Goal: Task Accomplishment & Management: Use online tool/utility

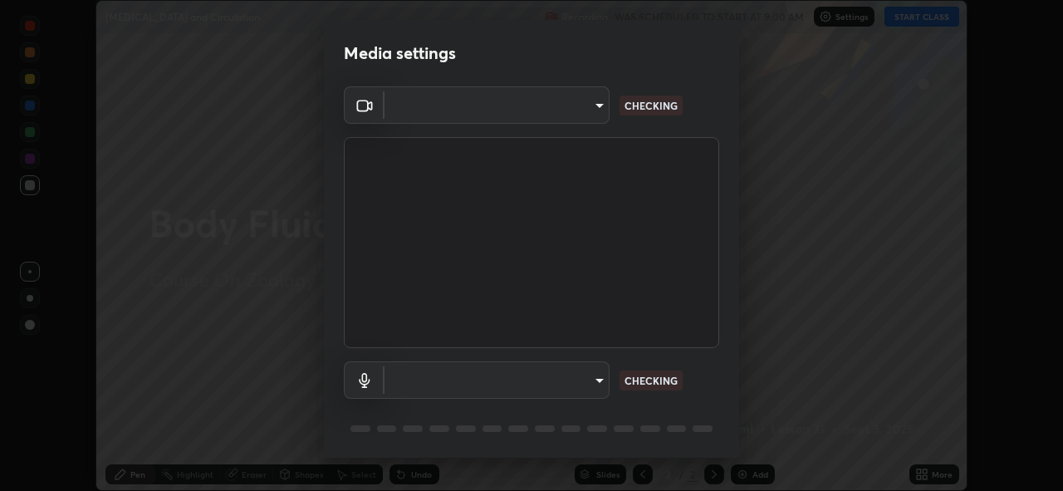
scroll to position [54, 0]
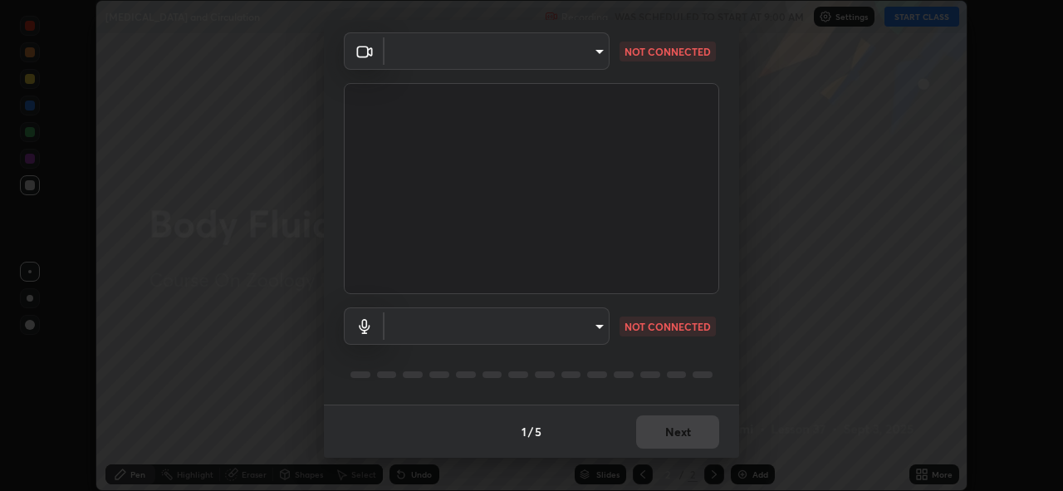
type input "97ceaaebac2d1d4ecb529c1a01e8ac353ba7857374632d61793b1c9812b1f332"
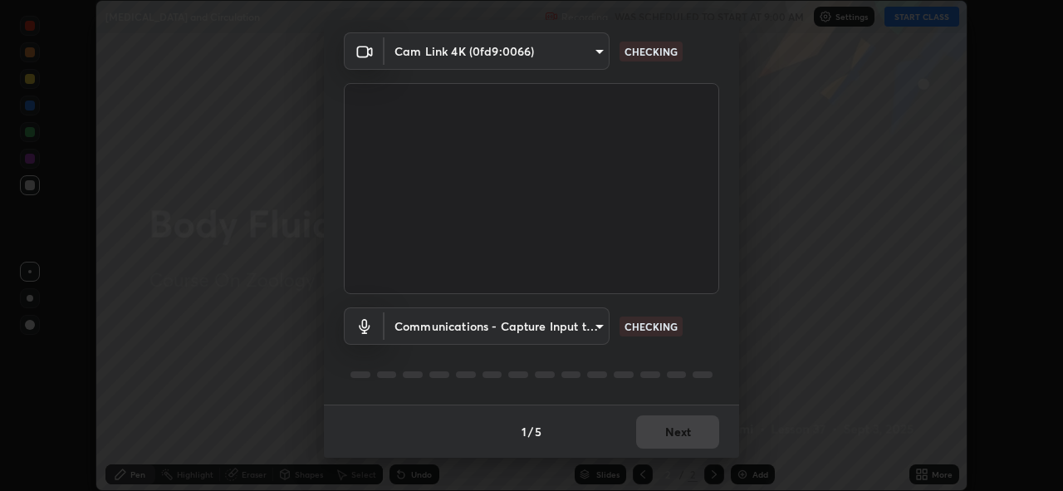
click at [596, 326] on body "Erase all [MEDICAL_DATA] and Circulation Recording WAS SCHEDULED TO START AT 9:…" at bounding box center [531, 245] width 1063 height 491
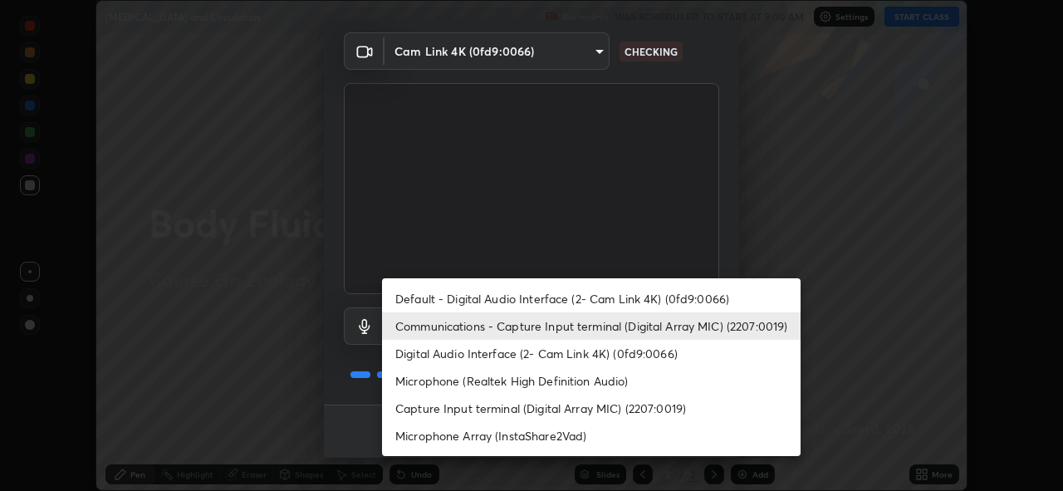
click at [617, 434] on li "Microphone Array (InstaShare2Vad)" at bounding box center [591, 435] width 419 height 27
type input "bc36ce93f7dd0fad5a124689c5a6df2a6f37c0736dff020c1e35f919c27bf9e5"
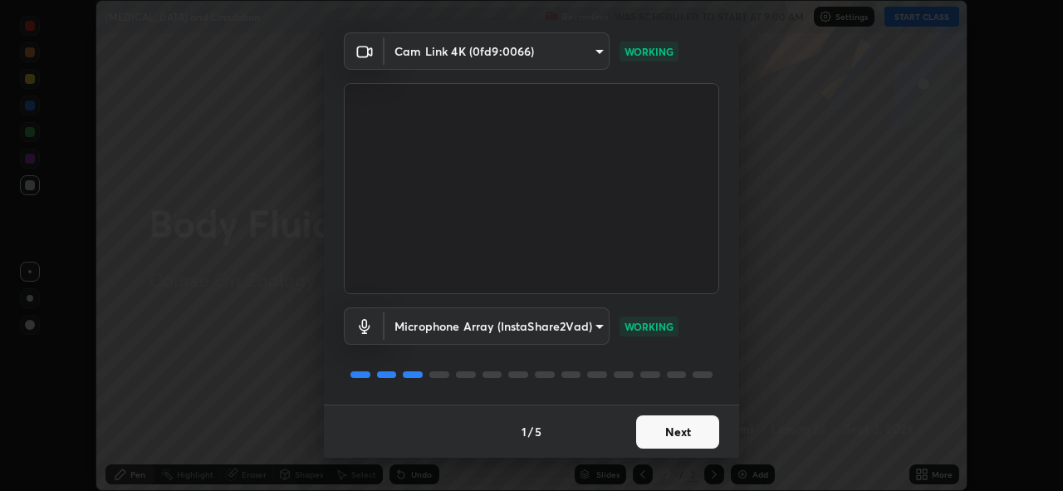
click at [663, 433] on button "Next" at bounding box center [677, 431] width 83 height 33
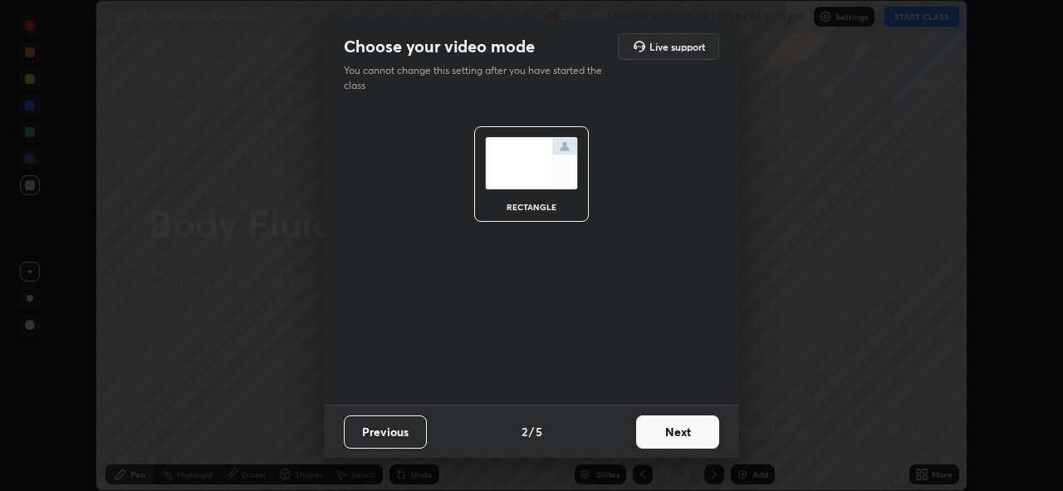
scroll to position [0, 0]
click at [686, 432] on button "Next" at bounding box center [677, 431] width 83 height 33
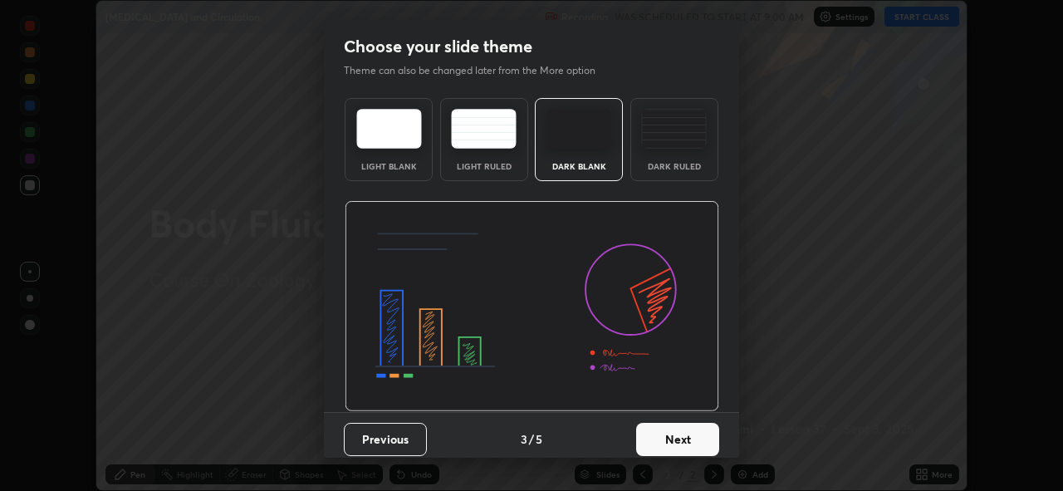
click at [699, 435] on button "Next" at bounding box center [677, 439] width 83 height 33
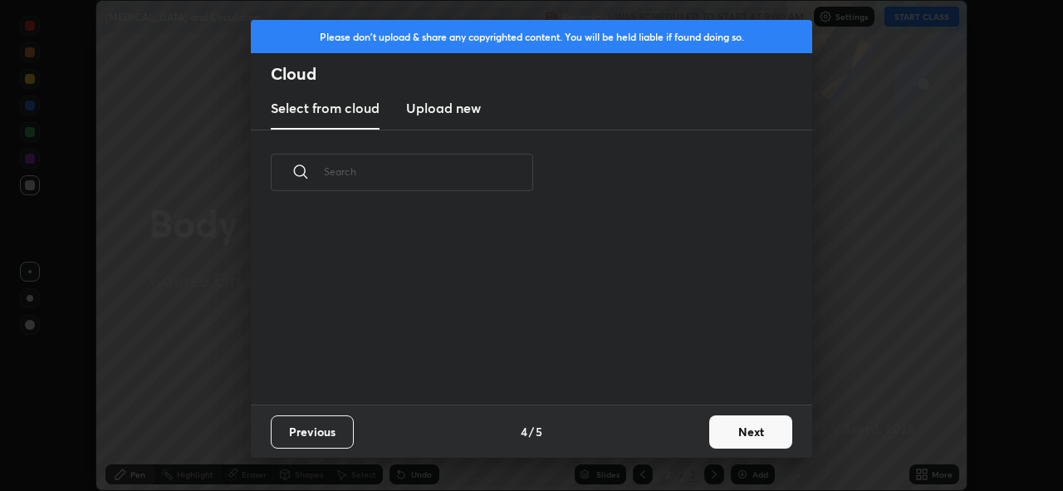
click at [728, 433] on button "Next" at bounding box center [750, 431] width 83 height 33
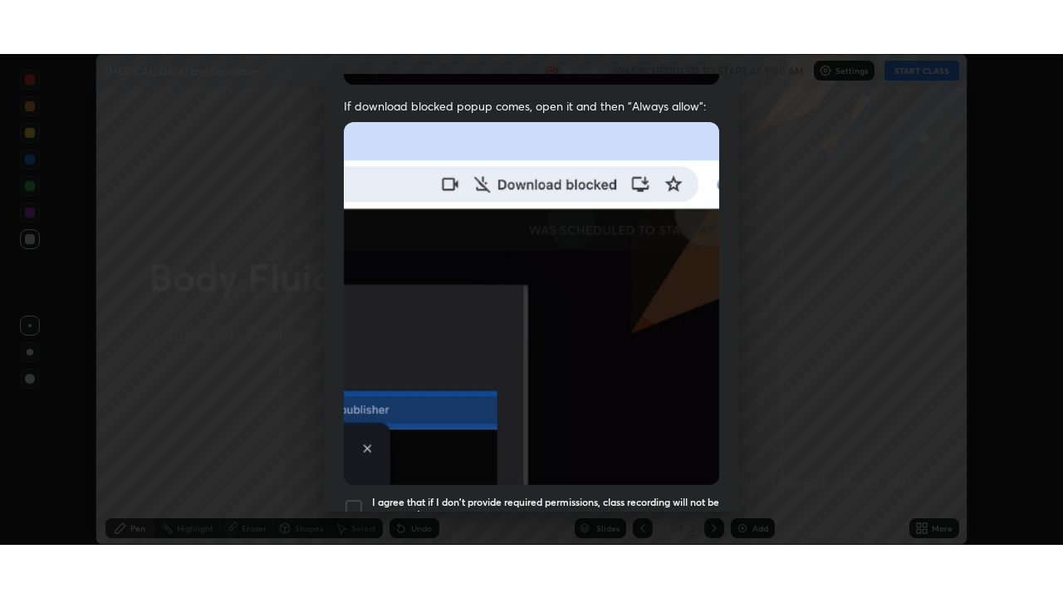
scroll to position [393, 0]
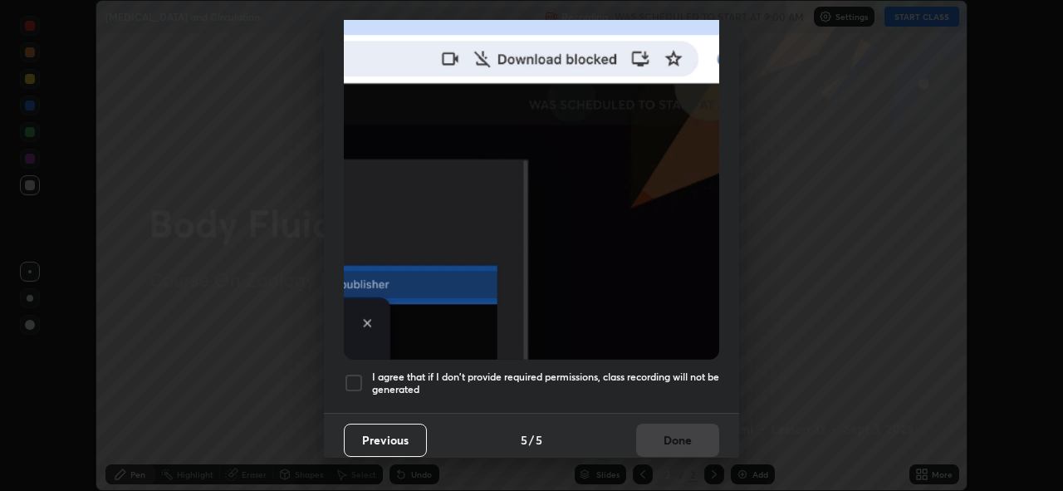
click at [350, 373] on div at bounding box center [354, 383] width 20 height 20
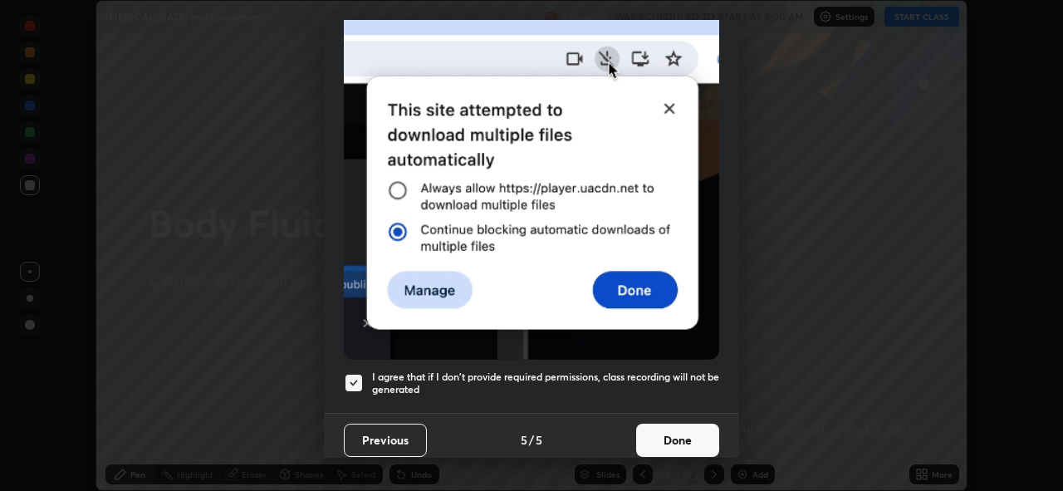
click at [671, 424] on button "Done" at bounding box center [677, 439] width 83 height 33
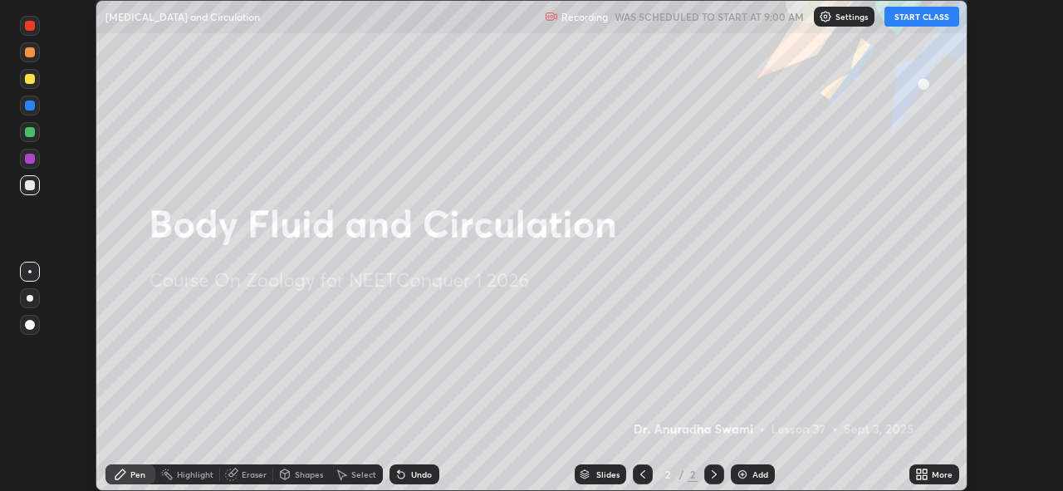
click at [920, 15] on button "START CLASS" at bounding box center [921, 17] width 75 height 20
click at [925, 476] on icon at bounding box center [925, 477] width 4 height 4
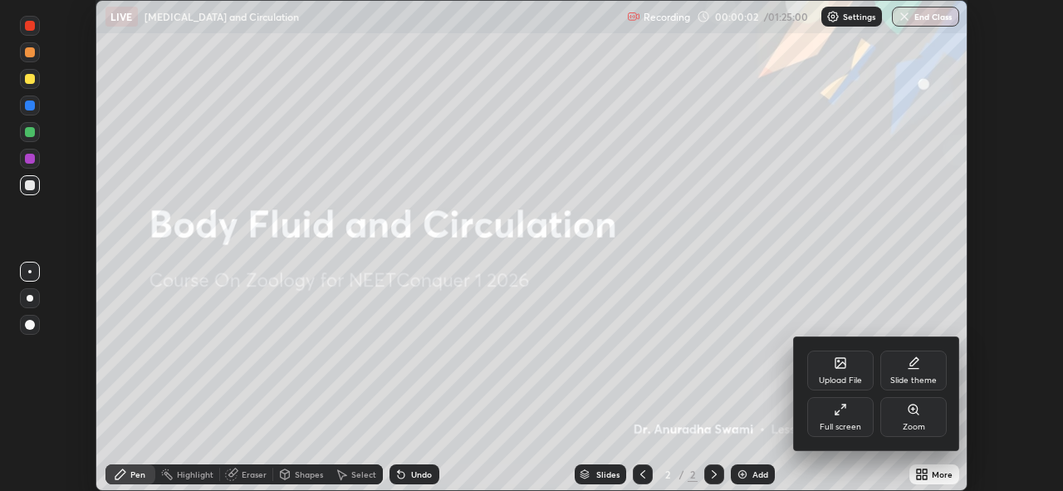
click at [835, 415] on icon at bounding box center [840, 409] width 13 height 13
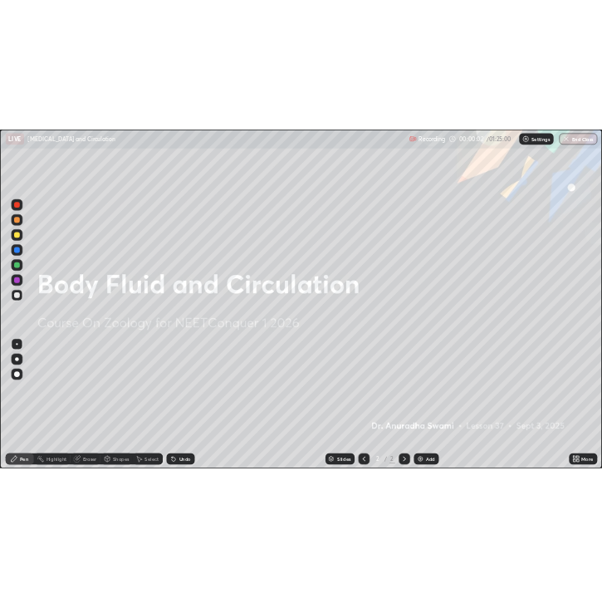
scroll to position [598, 1063]
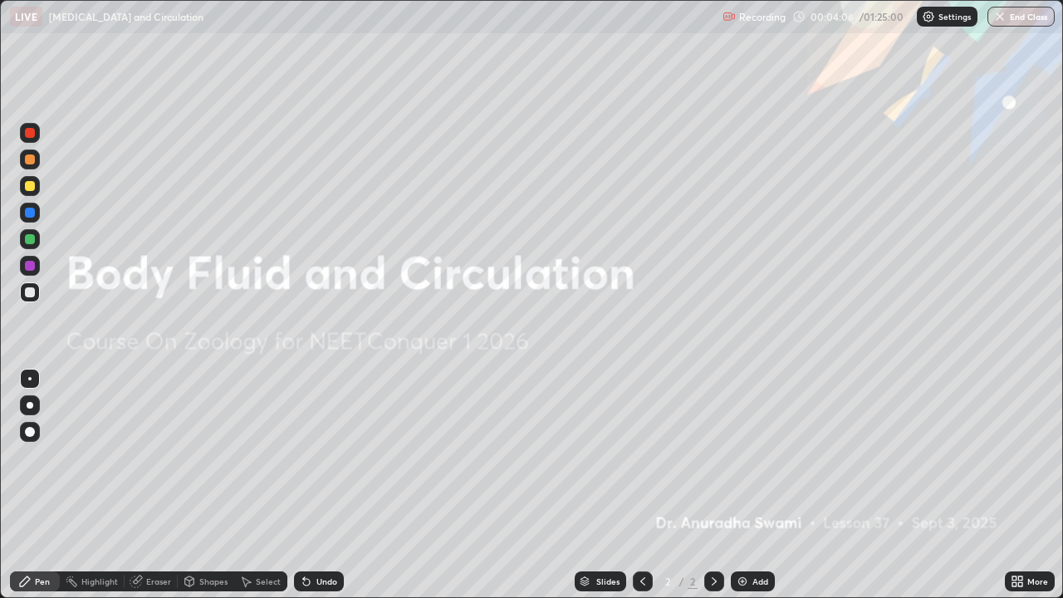
click at [739, 490] on img at bounding box center [742, 581] width 13 height 13
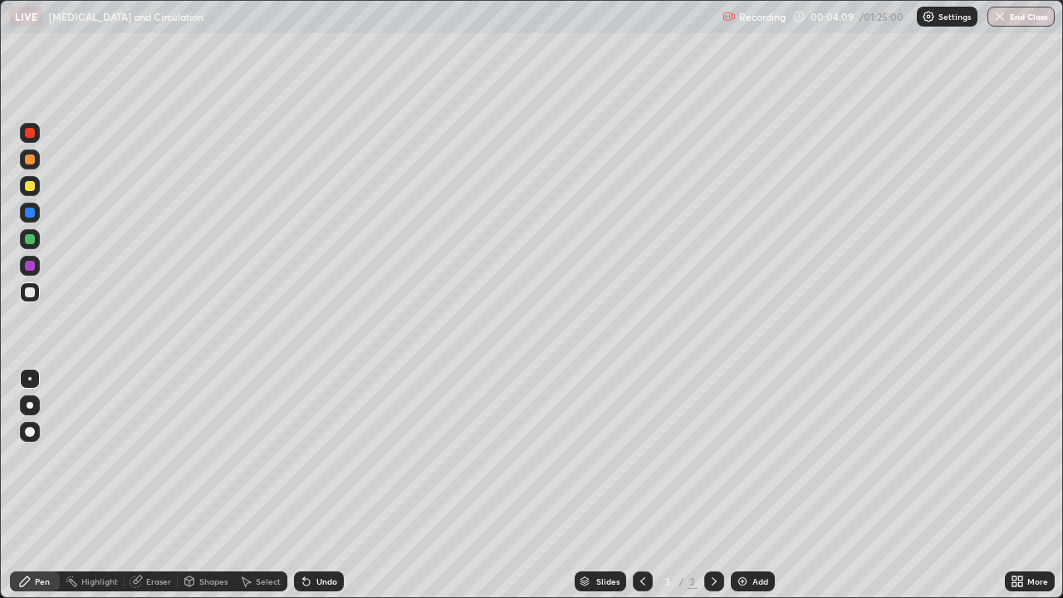
click at [31, 291] on div at bounding box center [30, 292] width 10 height 10
click at [742, 490] on img at bounding box center [742, 581] width 13 height 13
click at [639, 490] on icon at bounding box center [642, 581] width 13 height 13
click at [708, 490] on icon at bounding box center [713, 581] width 13 height 13
click at [746, 490] on img at bounding box center [742, 581] width 13 height 13
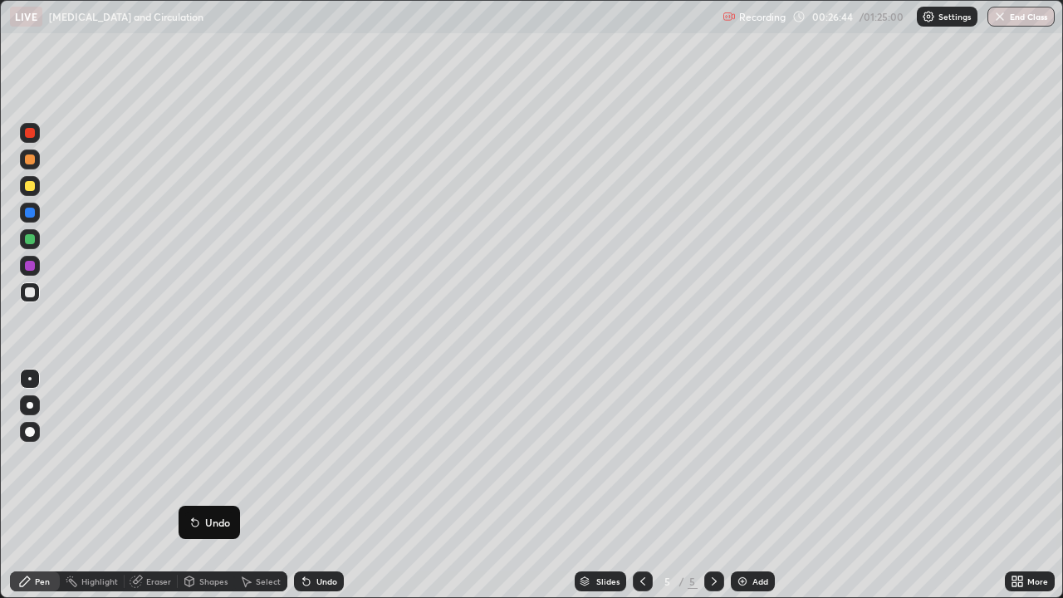
click at [188, 490] on icon at bounding box center [194, 522] width 13 height 13
click at [937, 490] on div "Slides 5 / 5 Add" at bounding box center [674, 581] width 661 height 33
click at [956, 490] on div "Slides 5 / 5 Add" at bounding box center [674, 581] width 661 height 33
click at [864, 490] on div "Slides 5 / 5 Add" at bounding box center [674, 581] width 661 height 33
click at [885, 490] on div "Slides 5 / 5 Add" at bounding box center [674, 581] width 661 height 33
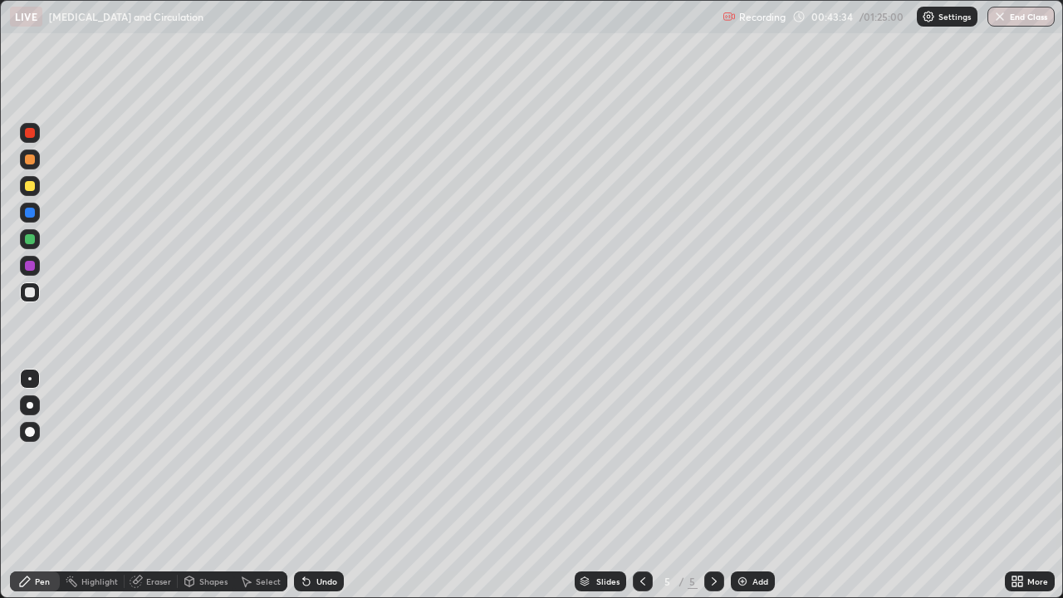
click at [742, 490] on img at bounding box center [742, 581] width 13 height 13
click at [641, 490] on icon at bounding box center [642, 581] width 13 height 13
click at [932, 490] on div "Slides 5 / 6 Add" at bounding box center [674, 581] width 661 height 33
click at [930, 490] on div "Slides 5 / 6 Add" at bounding box center [674, 581] width 661 height 33
click at [942, 490] on div "Slides 5 / 6 Add" at bounding box center [674, 581] width 661 height 33
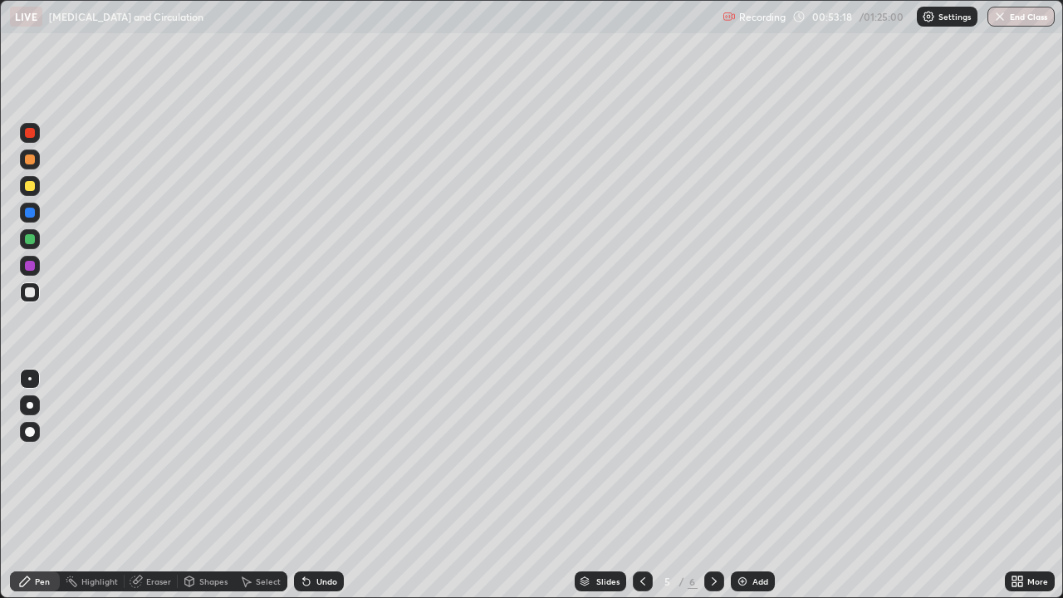
click at [944, 490] on div "Slides 5 / 6 Add" at bounding box center [674, 581] width 661 height 33
click at [936, 490] on div "Slides 5 / 6 Add" at bounding box center [674, 581] width 661 height 33
click at [945, 490] on div "Slides 5 / 6 Add" at bounding box center [674, 581] width 661 height 33
click at [862, 490] on div "Slides 5 / 6 Add" at bounding box center [674, 581] width 661 height 33
click at [869, 490] on div "Slides 5 / 6 Add" at bounding box center [674, 581] width 661 height 33
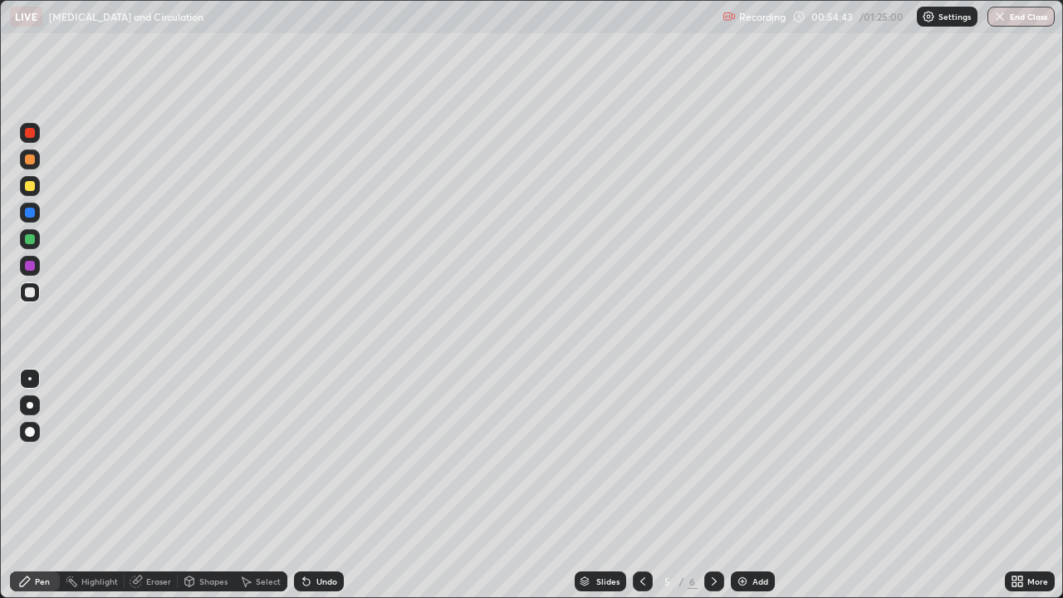
click at [850, 490] on div "Slides 5 / 6 Add" at bounding box center [674, 581] width 661 height 33
click at [856, 490] on div "Slides 5 / 6 Add" at bounding box center [674, 581] width 661 height 33
click at [858, 490] on div "Slides 5 / 6 Add" at bounding box center [674, 581] width 661 height 33
click at [850, 490] on div "Slides 5 / 6 Add" at bounding box center [674, 581] width 661 height 33
click at [858, 490] on div "Slides 5 / 6 Add" at bounding box center [674, 581] width 661 height 33
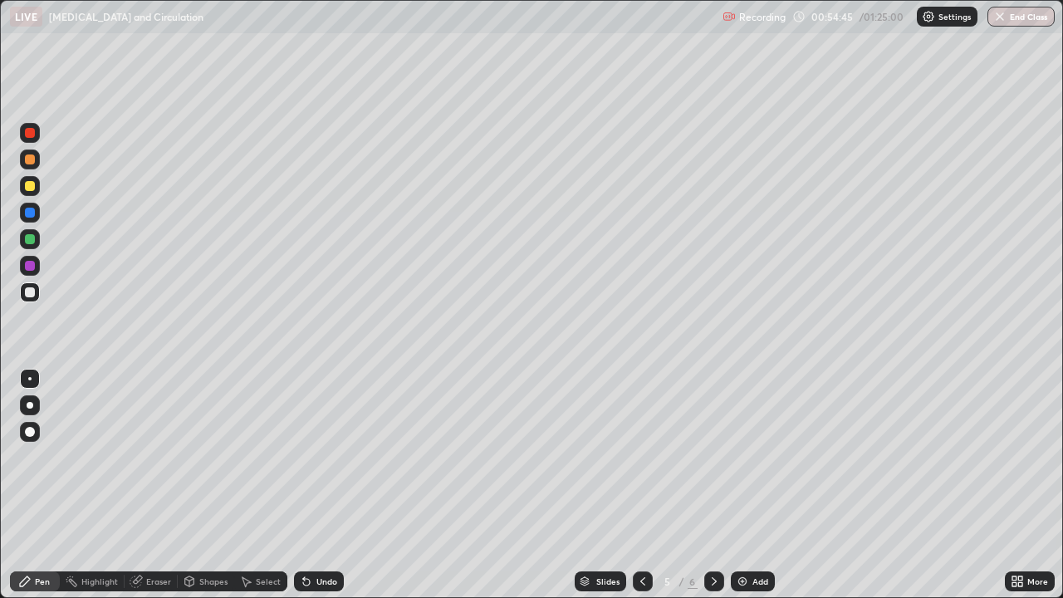
click at [858, 490] on div "Slides 5 / 6 Add" at bounding box center [674, 581] width 661 height 33
click at [736, 490] on img at bounding box center [742, 581] width 13 height 13
click at [1003, 22] on img "button" at bounding box center [999, 16] width 13 height 13
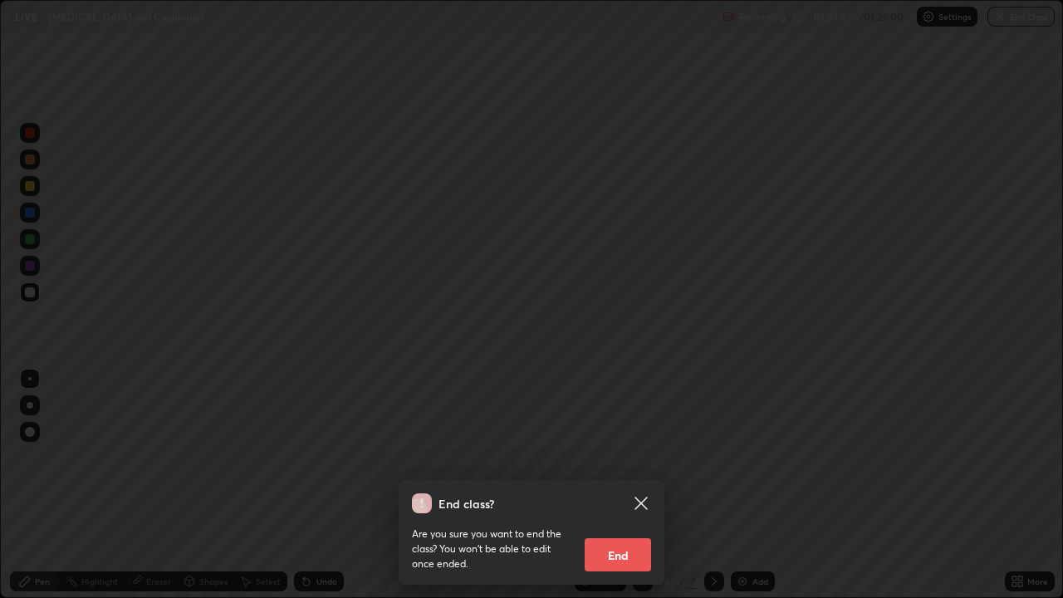
click at [621, 490] on button "End" at bounding box center [618, 554] width 66 height 33
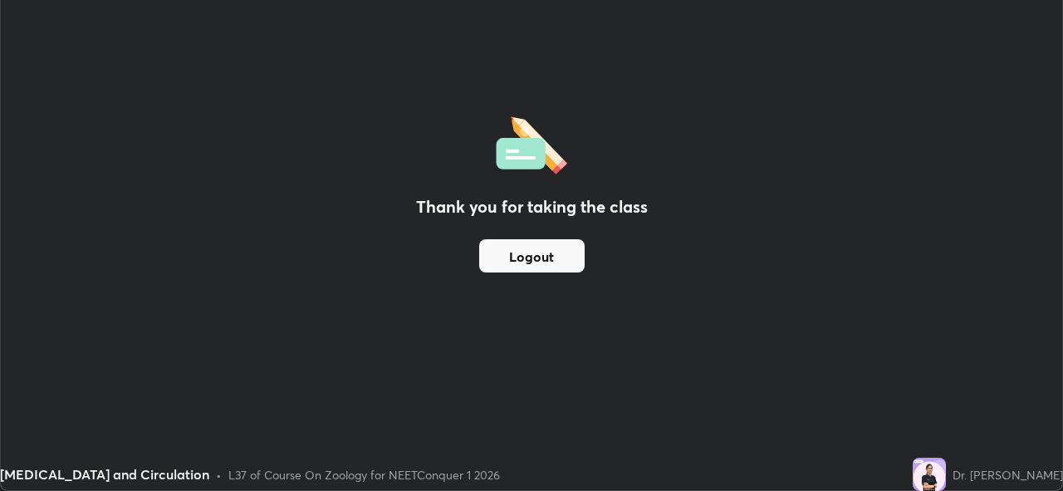
scroll to position [82547, 81975]
